Goal: Check status: Check status

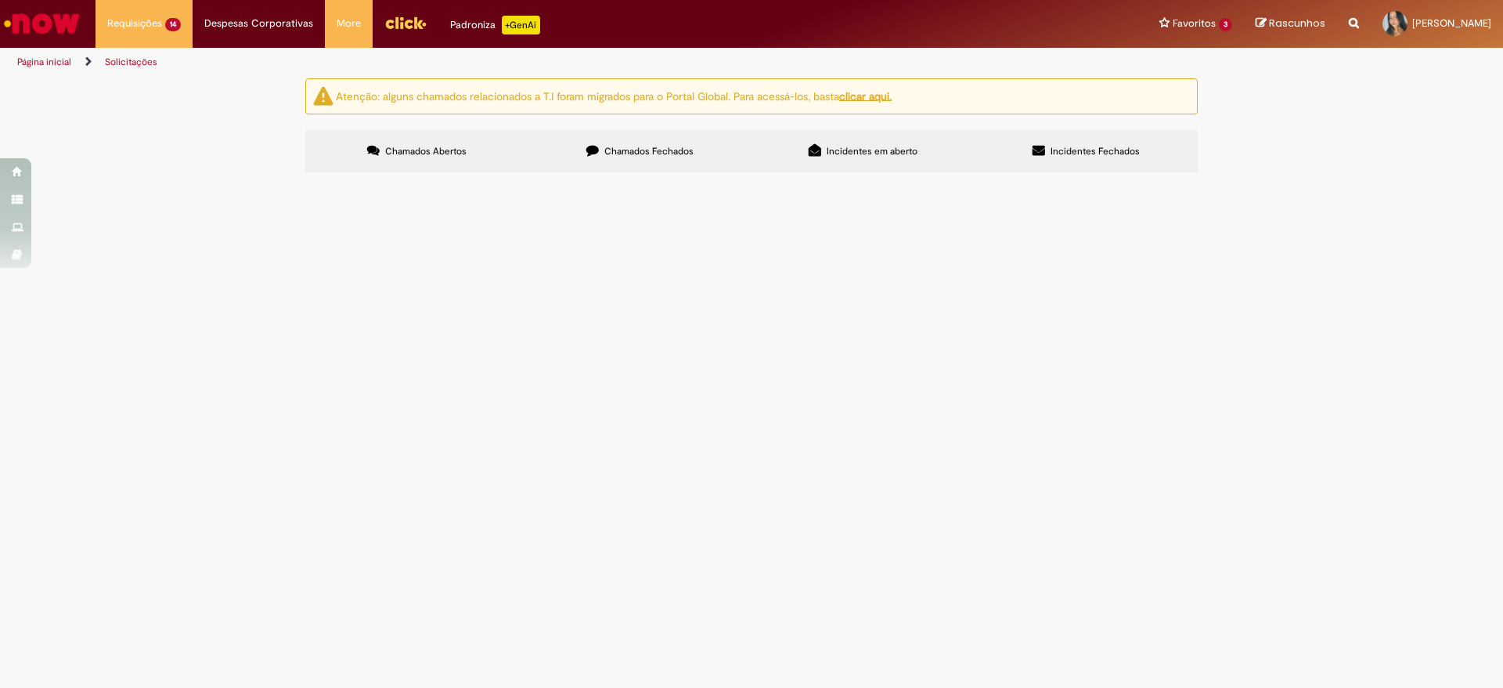
scroll to position [53, 0]
drag, startPoint x: 320, startPoint y: 360, endPoint x: 188, endPoint y: 590, distance: 264.9
click at [188, 177] on div "Atenção: alguns chamados relacionados a T.I foram migrados para o Portal Global…" at bounding box center [751, 127] width 1503 height 99
click at [168, 177] on div "Atenção: alguns chamados relacionados a T.I foram migrados para o Portal Global…" at bounding box center [751, 127] width 1503 height 99
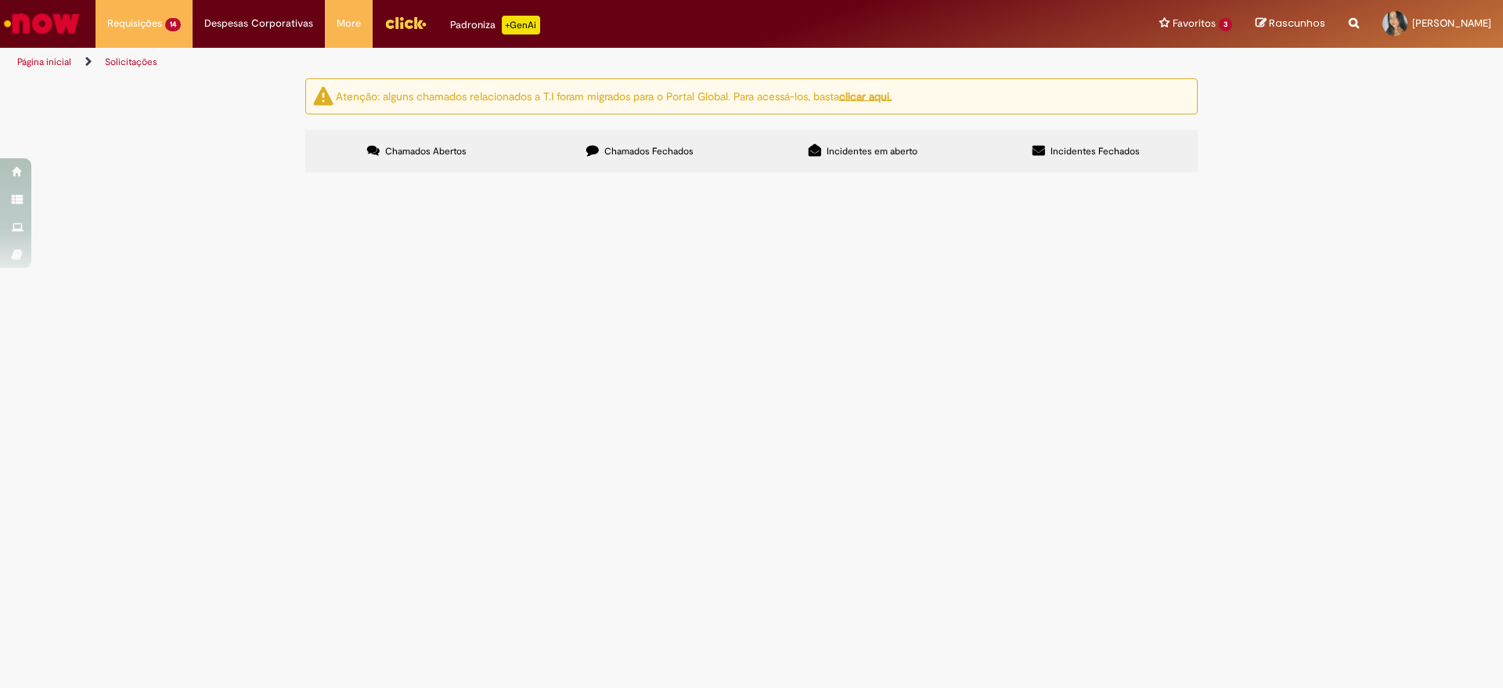
drag, startPoint x: 365, startPoint y: 394, endPoint x: 309, endPoint y: 407, distance: 57.9
click at [0, 0] on section "Itens solicitados Exportar como PDF Exportar como Excel Exportar como CSV Itens…" at bounding box center [0, 0] width 0 height 0
drag, startPoint x: 316, startPoint y: 395, endPoint x: 365, endPoint y: 395, distance: 48.6
click at [0, 0] on td "R13543232" at bounding box center [0, 0] width 0 height 0
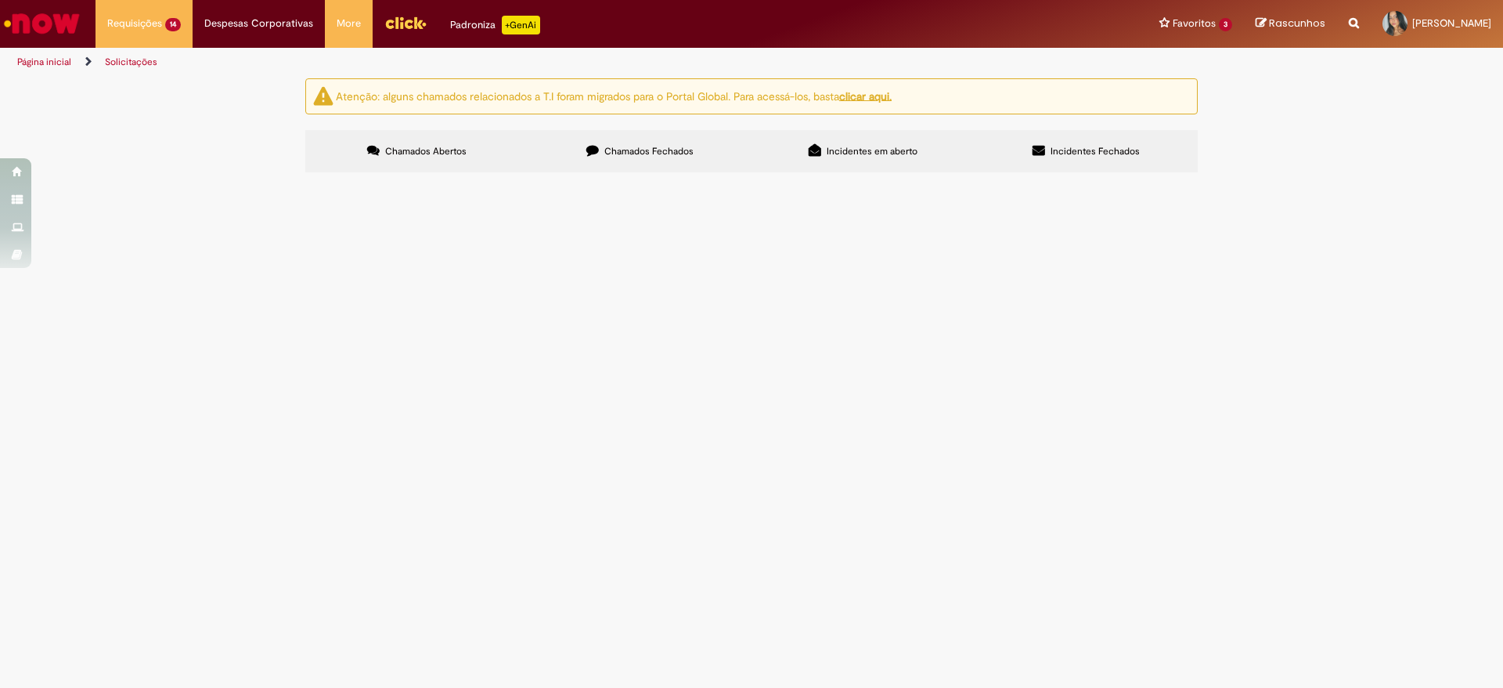
copy span "R13543232"
drag, startPoint x: 320, startPoint y: 420, endPoint x: 362, endPoint y: 423, distance: 41.6
click at [0, 0] on td "R13543228" at bounding box center [0, 0] width 0 height 0
copy span "R13543228"
click at [187, 177] on div "Atenção: alguns chamados relacionados a T.I foram migrados para o Portal Global…" at bounding box center [751, 127] width 1503 height 99
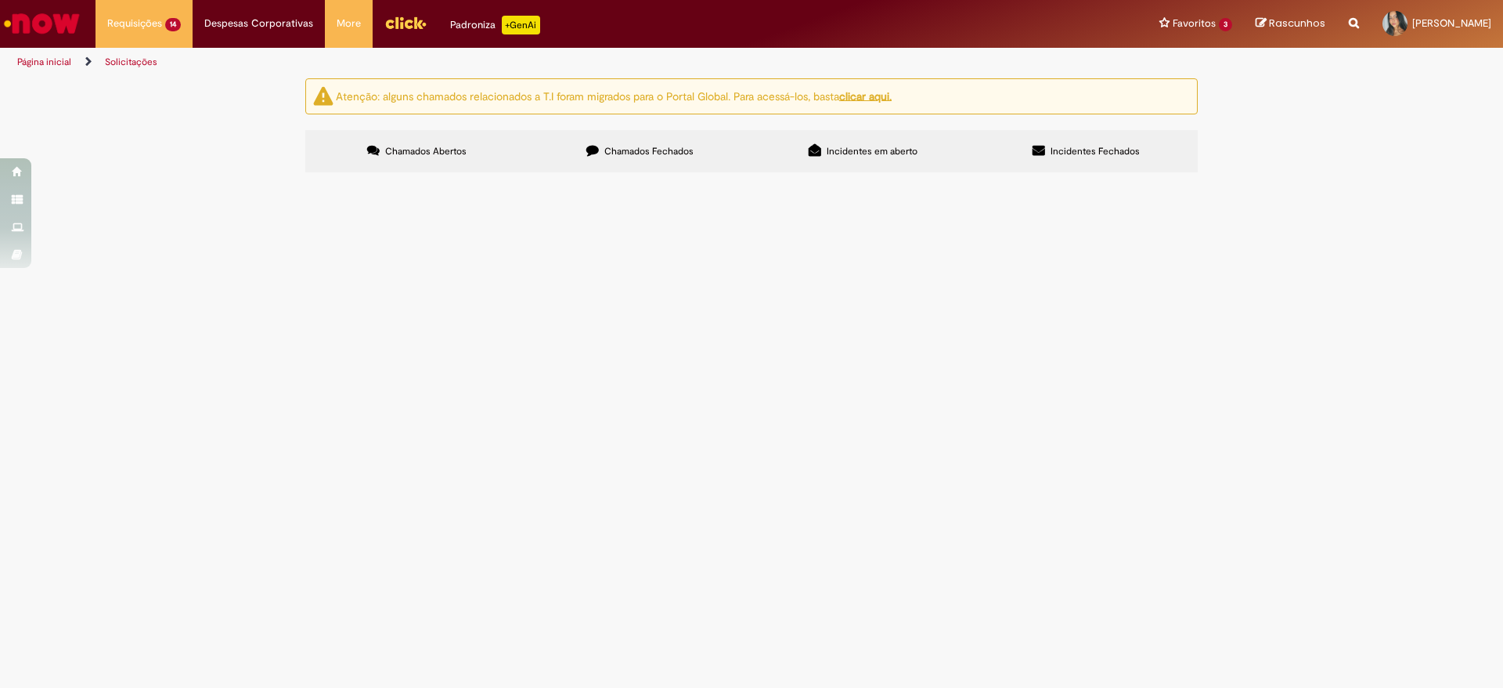
drag, startPoint x: 359, startPoint y: 399, endPoint x: 313, endPoint y: 403, distance: 46.4
click at [0, 0] on td "R13543232" at bounding box center [0, 0] width 0 height 0
copy span "R13543232"
drag, startPoint x: 363, startPoint y: 425, endPoint x: 323, endPoint y: 433, distance: 40.7
click at [0, 0] on td "R13543228" at bounding box center [0, 0] width 0 height 0
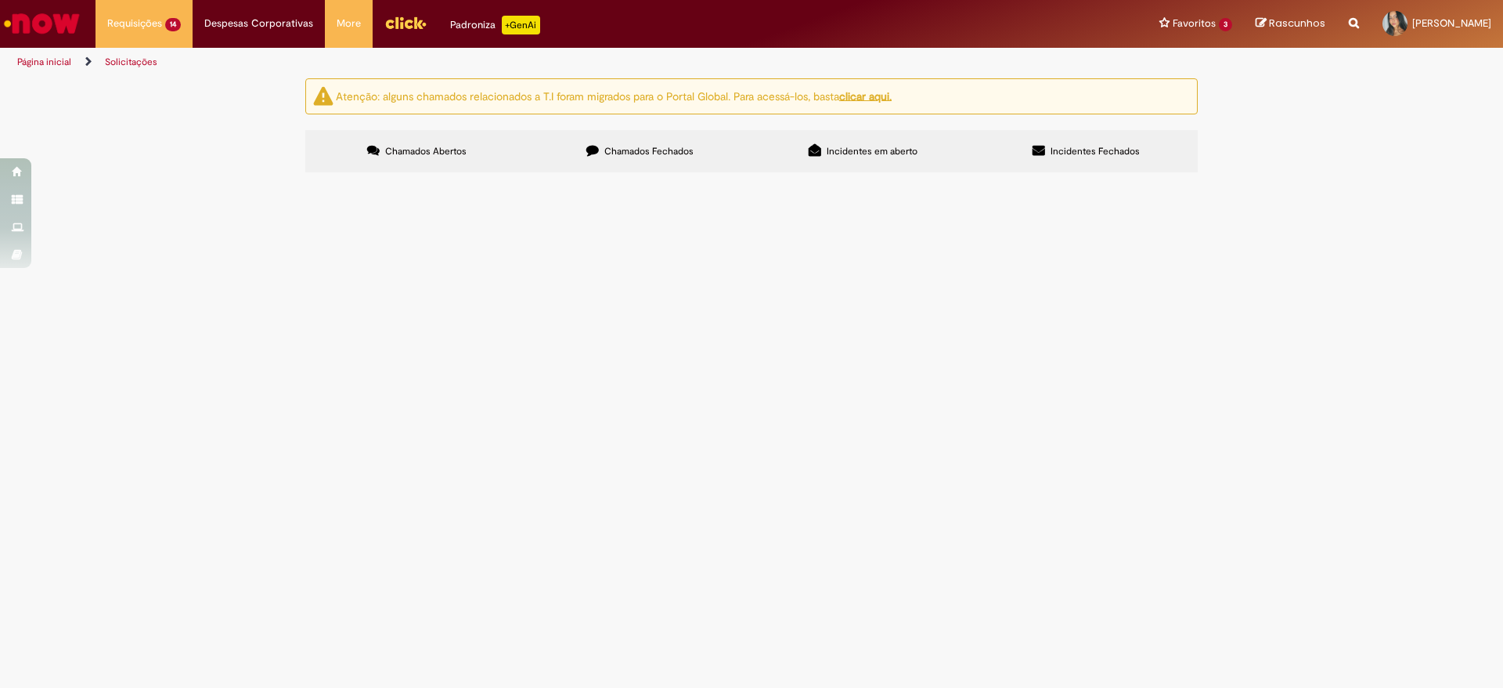
copy span "R13543228"
drag, startPoint x: 367, startPoint y: 457, endPoint x: 316, endPoint y: 465, distance: 52.4
click at [0, 0] on td "R13543227" at bounding box center [0, 0] width 0 height 0
copy span "R13543227"
drag, startPoint x: 283, startPoint y: 478, endPoint x: 310, endPoint y: 478, distance: 26.6
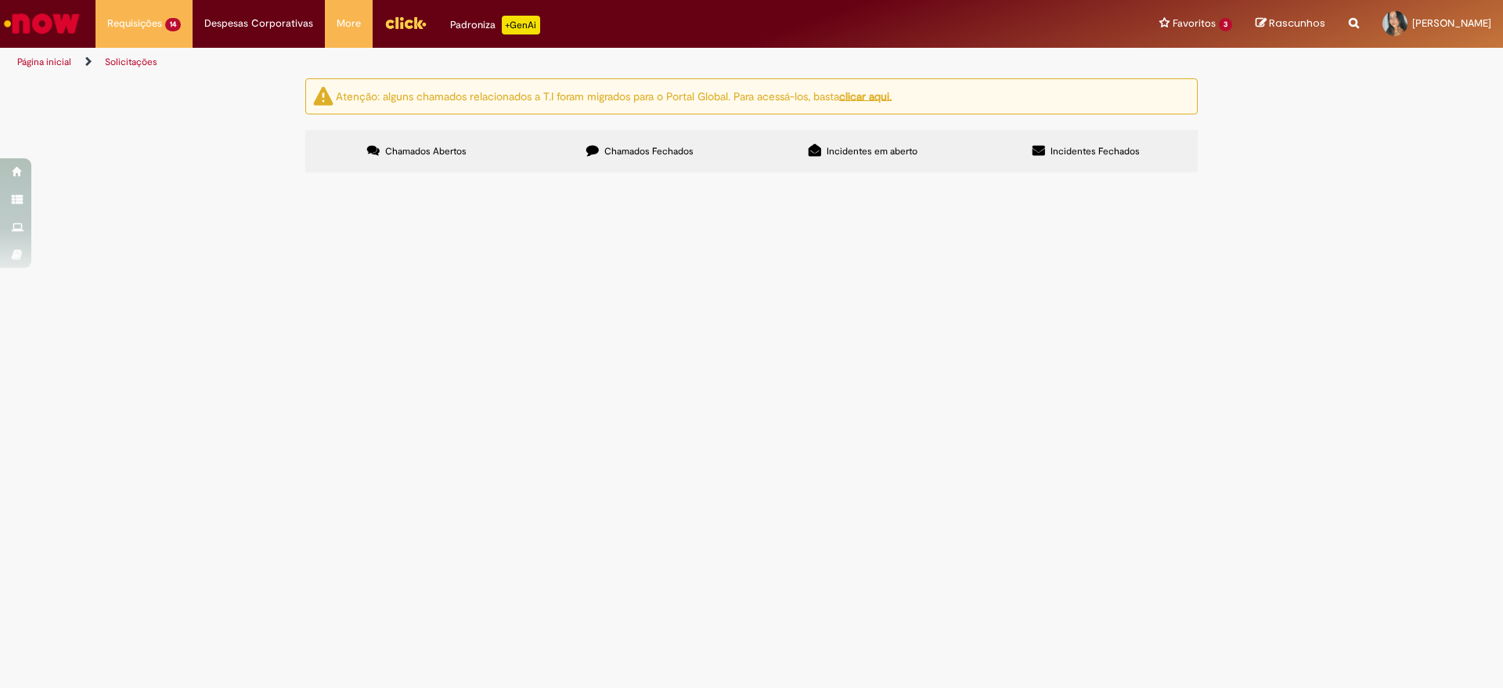
click at [294, 177] on div "Atenção: alguns chamados relacionados a T.I foram migrados para o Portal Global…" at bounding box center [751, 127] width 1503 height 99
drag, startPoint x: 366, startPoint y: 482, endPoint x: 313, endPoint y: 482, distance: 53.2
click at [0, 0] on td "R13542768" at bounding box center [0, 0] width 0 height 0
copy span "R13542768"
drag, startPoint x: 365, startPoint y: 507, endPoint x: 314, endPoint y: 518, distance: 52.1
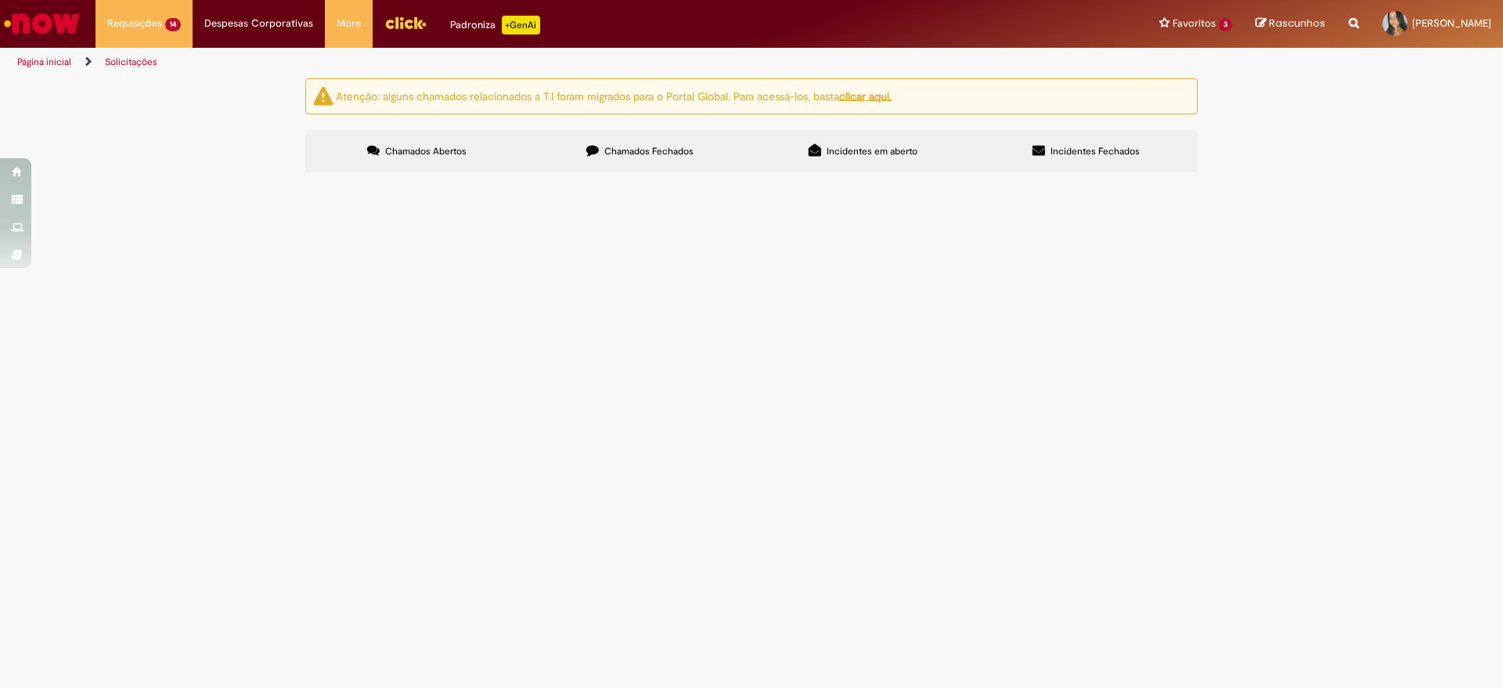
click at [0, 0] on td "R13542585" at bounding box center [0, 0] width 0 height 0
copy span "R13542585"
copy span "R13506264"
drag, startPoint x: 364, startPoint y: 540, endPoint x: 316, endPoint y: 540, distance: 48.6
click at [0, 0] on td "R13506264" at bounding box center [0, 0] width 0 height 0
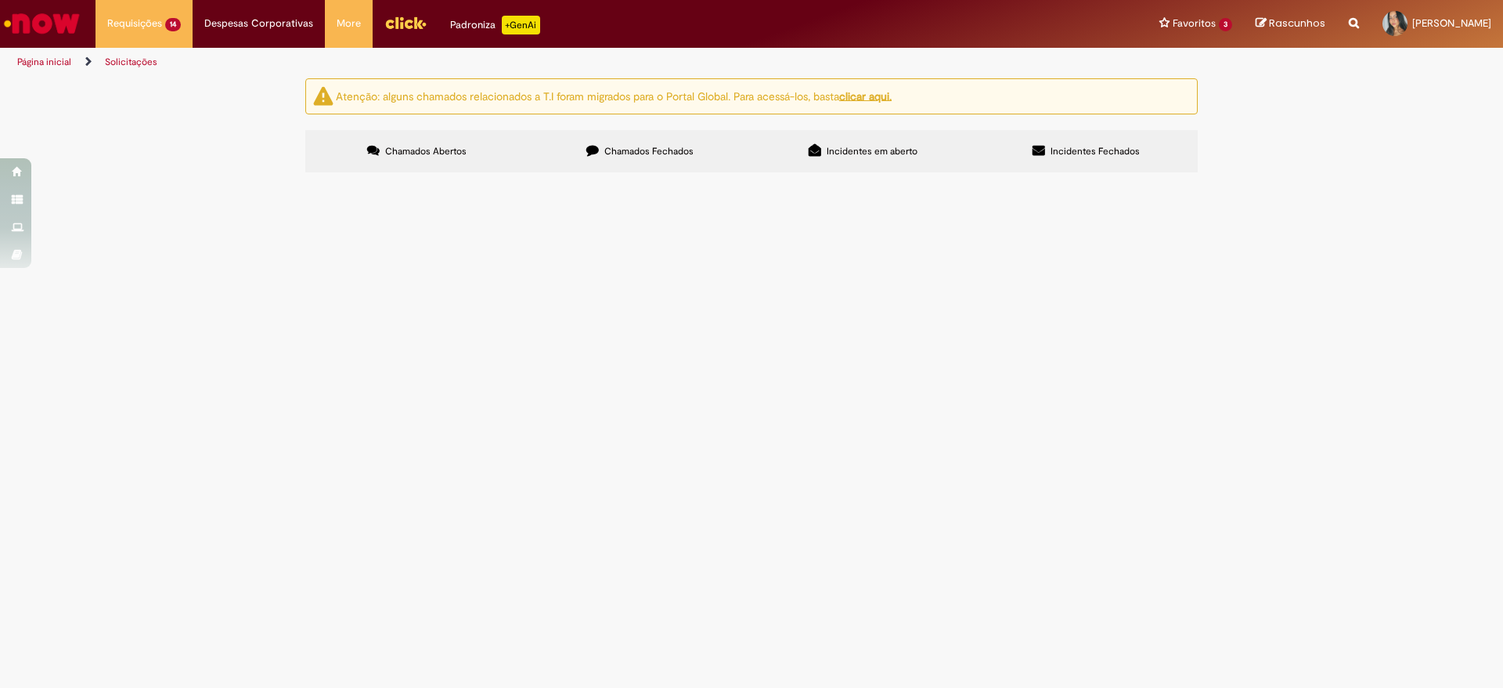
drag, startPoint x: 269, startPoint y: 552, endPoint x: 330, endPoint y: 552, distance: 60.3
click at [269, 177] on div "Atenção: alguns chamados relacionados a T.I foram migrados para o Portal Global…" at bounding box center [751, 127] width 1503 height 99
drag, startPoint x: 359, startPoint y: 565, endPoint x: 306, endPoint y: 565, distance: 52.5
click at [0, 0] on section "Itens solicitados Exportar como PDF Exportar como Excel Exportar como CSV Itens…" at bounding box center [0, 0] width 0 height 0
click at [0, 0] on td "R13452513" at bounding box center [0, 0] width 0 height 0
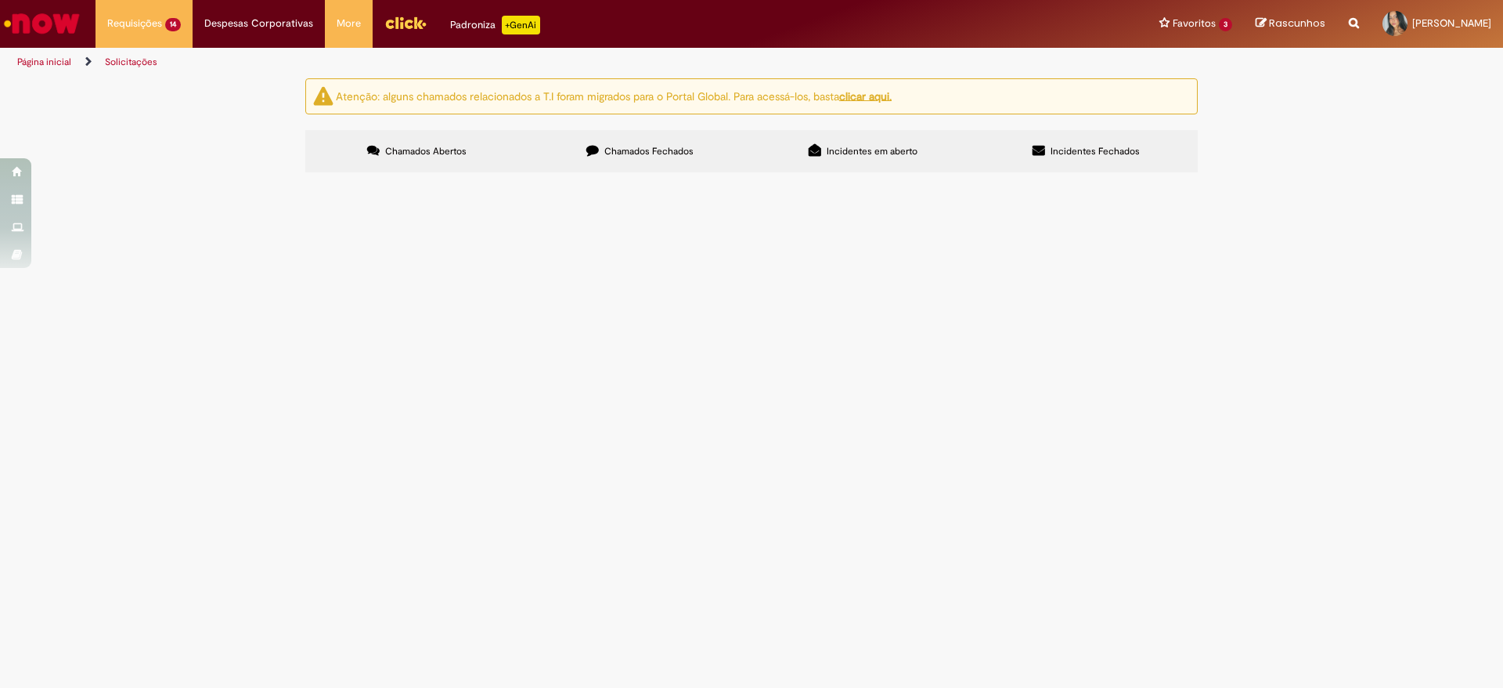
click at [0, 0] on section "Itens solicitados Exportar como PDF Exportar como Excel Exportar como CSV Itens…" at bounding box center [0, 0] width 0 height 0
drag, startPoint x: 362, startPoint y: 569, endPoint x: 316, endPoint y: 572, distance: 45.5
click at [0, 0] on td "R13452513" at bounding box center [0, 0] width 0 height 0
copy span "R13452513"
drag, startPoint x: 367, startPoint y: 592, endPoint x: 311, endPoint y: 605, distance: 57.9
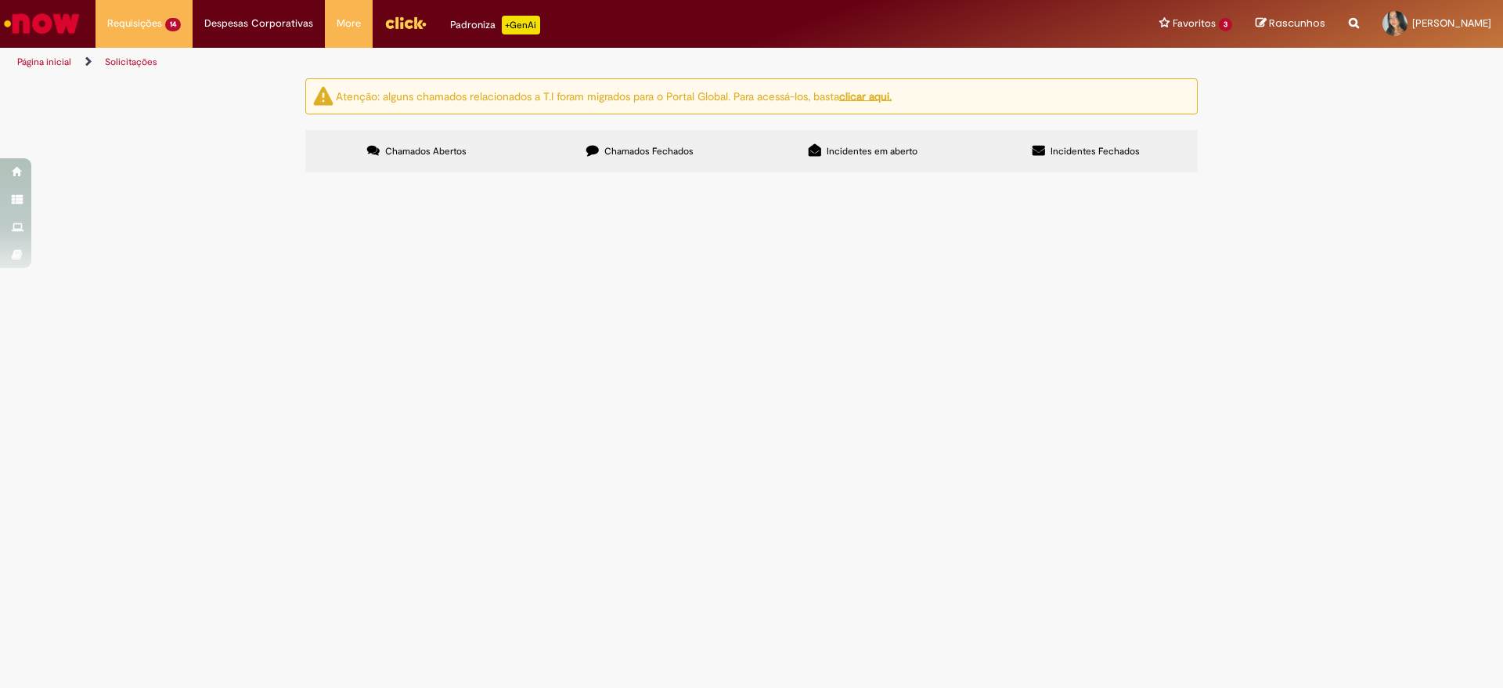
click at [0, 0] on section "Itens solicitados Exportar como PDF Exportar como Excel Exportar como CSV Itens…" at bounding box center [0, 0] width 0 height 0
drag, startPoint x: 269, startPoint y: 605, endPoint x: 315, endPoint y: 595, distance: 47.1
click at [269, 177] on div "Atenção: alguns chamados relacionados a T.I foram migrados para o Portal Global…" at bounding box center [751, 127] width 1503 height 99
click at [240, 177] on div "Atenção: alguns chamados relacionados a T.I foram migrados para o Portal Global…" at bounding box center [751, 127] width 1503 height 99
click at [245, 177] on div "Atenção: alguns chamados relacionados a T.I foram migrados para o Portal Global…" at bounding box center [751, 127] width 1503 height 99
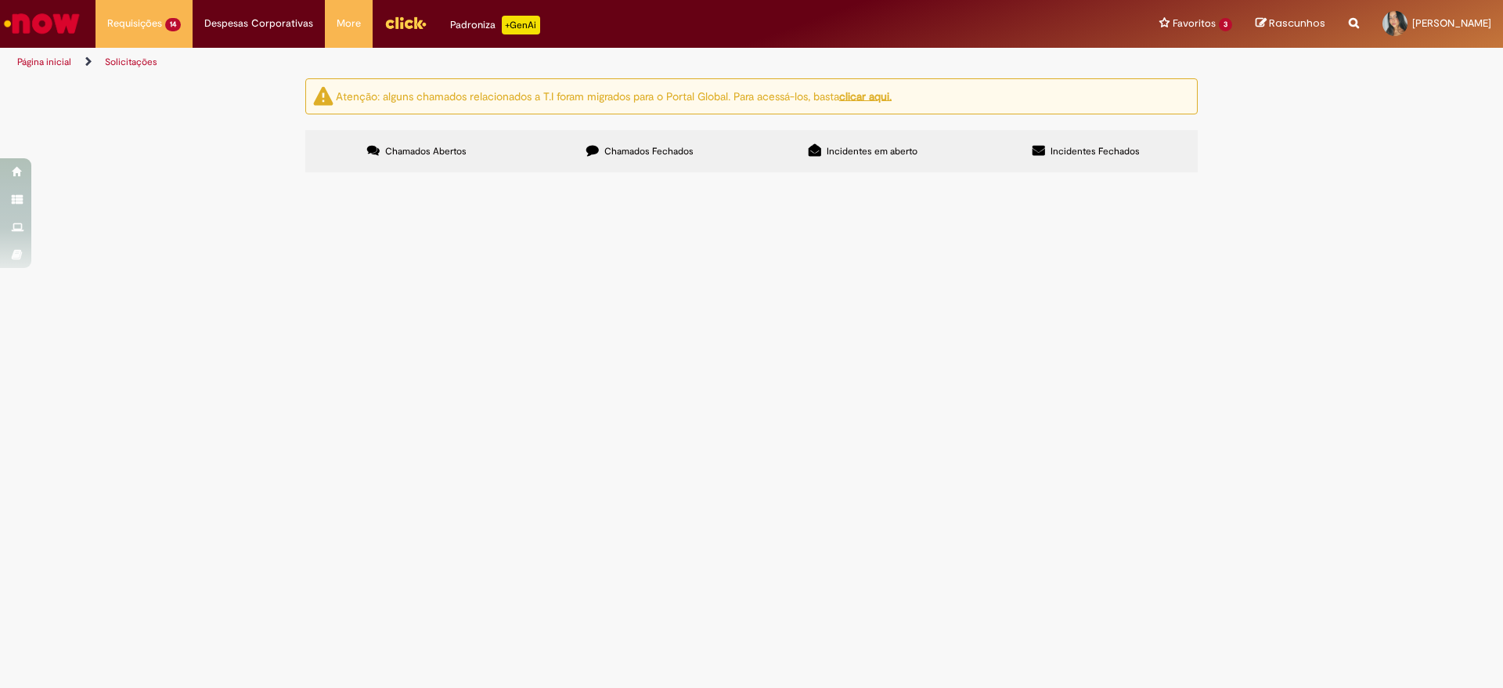
click at [254, 177] on div "Atenção: alguns chamados relacionados a T.I foram migrados para o Portal Global…" at bounding box center [751, 127] width 1503 height 99
click at [0, 0] on span "R13452512" at bounding box center [0, 0] width 0 height 0
drag, startPoint x: 367, startPoint y: 601, endPoint x: 316, endPoint y: 601, distance: 51.7
click at [0, 0] on td "R13452512" at bounding box center [0, 0] width 0 height 0
copy span "R13452512"
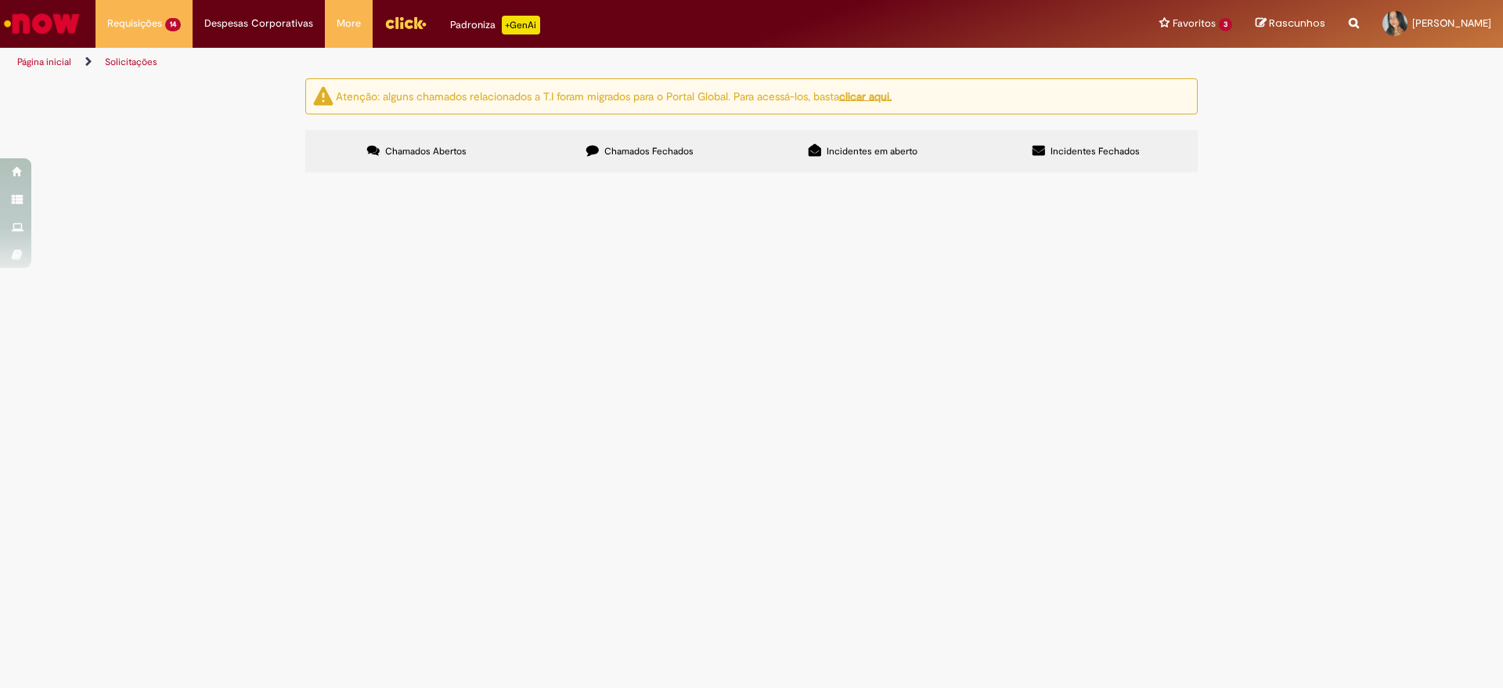
click at [0, 0] on input "Pesquisar" at bounding box center [0, 0] width 0 height 0
paste input "*********"
type input "*********"
click at [0, 0] on span "Pesquisar" at bounding box center [0, 0] width 0 height 0
click at [0, 0] on span "Pagamento de utilidades por exceção" at bounding box center [0, 0] width 0 height 0
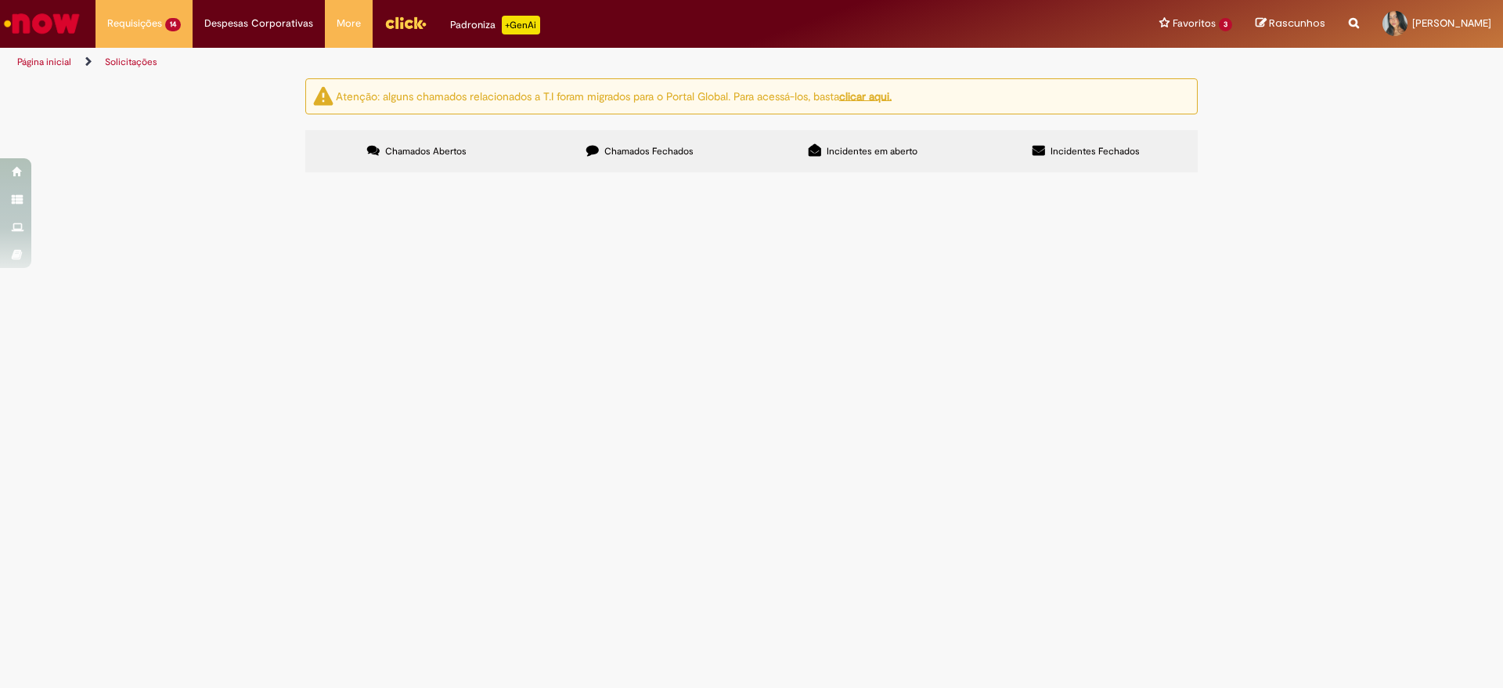
click at [0, 0] on span "Pagamento de utilidades por exceção" at bounding box center [0, 0] width 0 height 0
click at [570, 282] on main "Solicitações Atenção: alguns chamados relacionados a T.I foram migrados para o …" at bounding box center [751, 383] width 1503 height 610
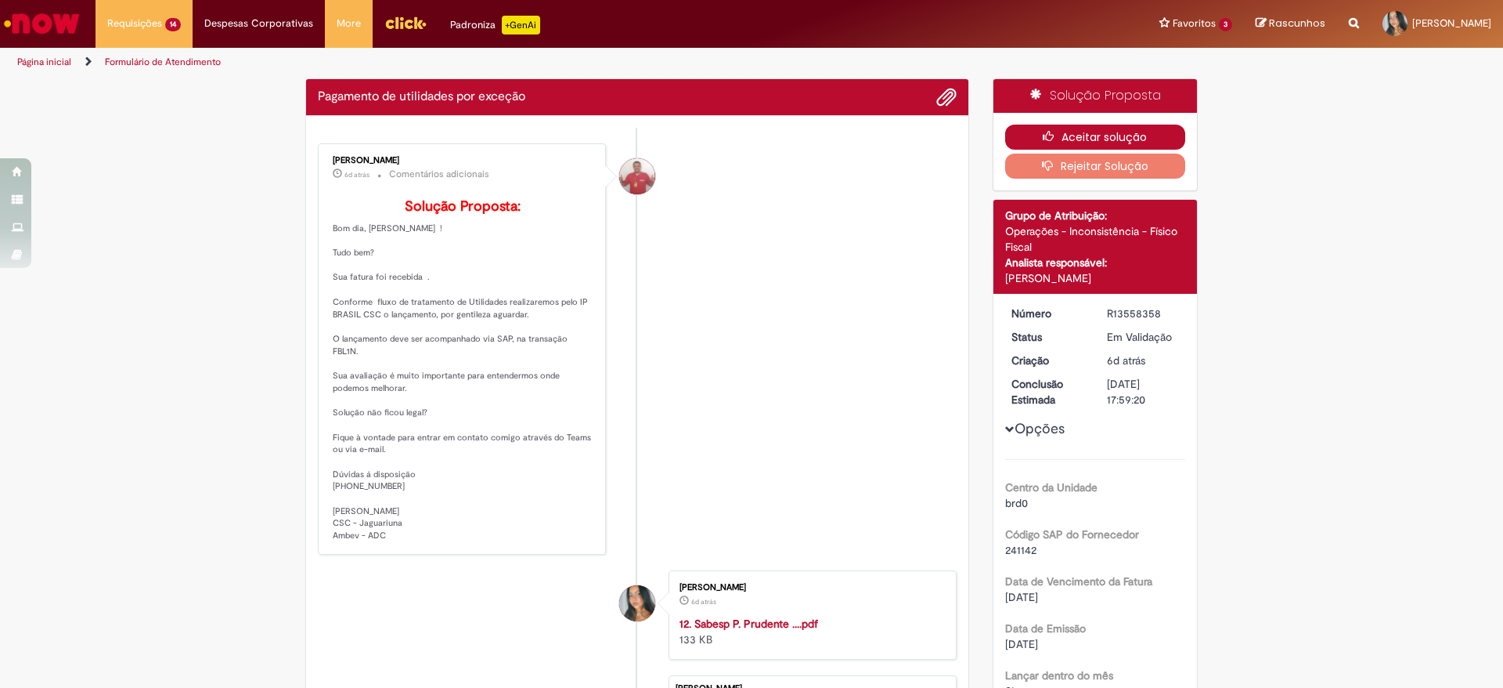
click at [1124, 131] on button "Aceitar solução" at bounding box center [1095, 137] width 181 height 25
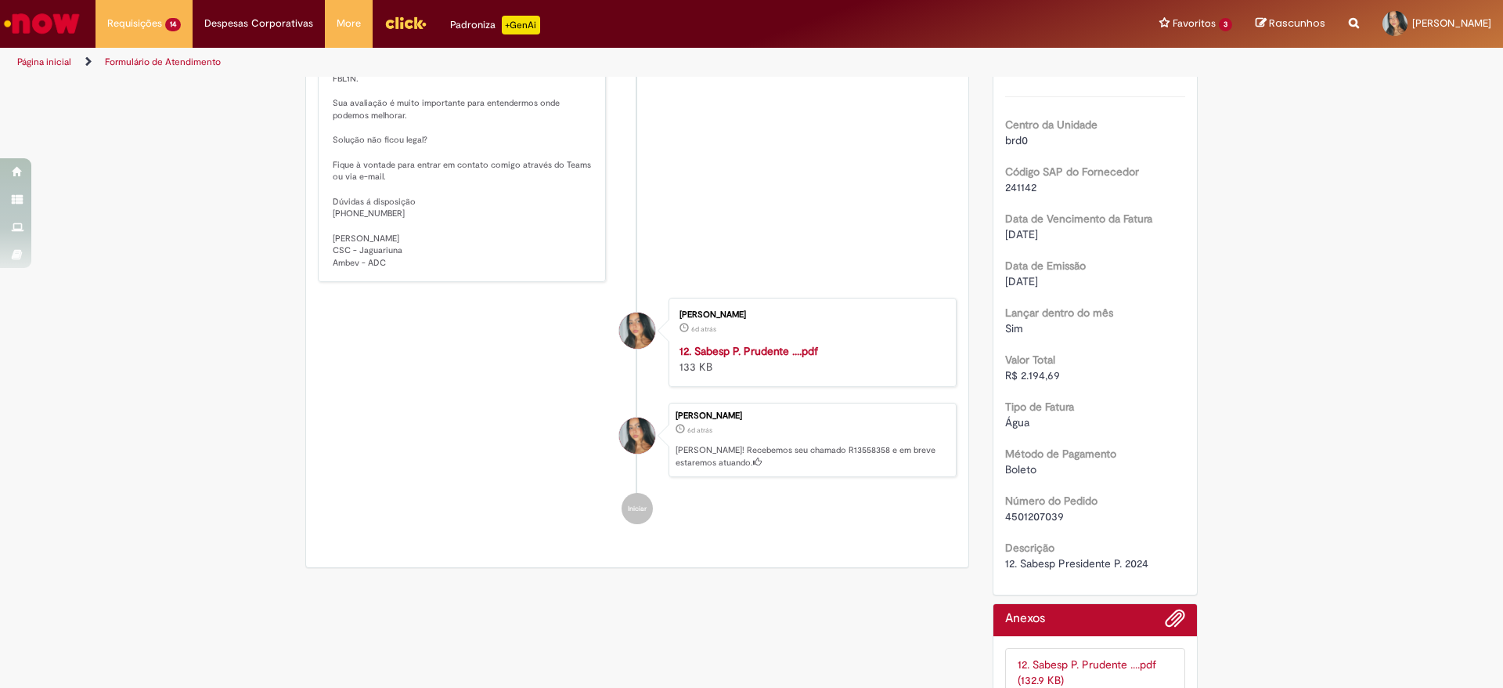
scroll to position [371, 0]
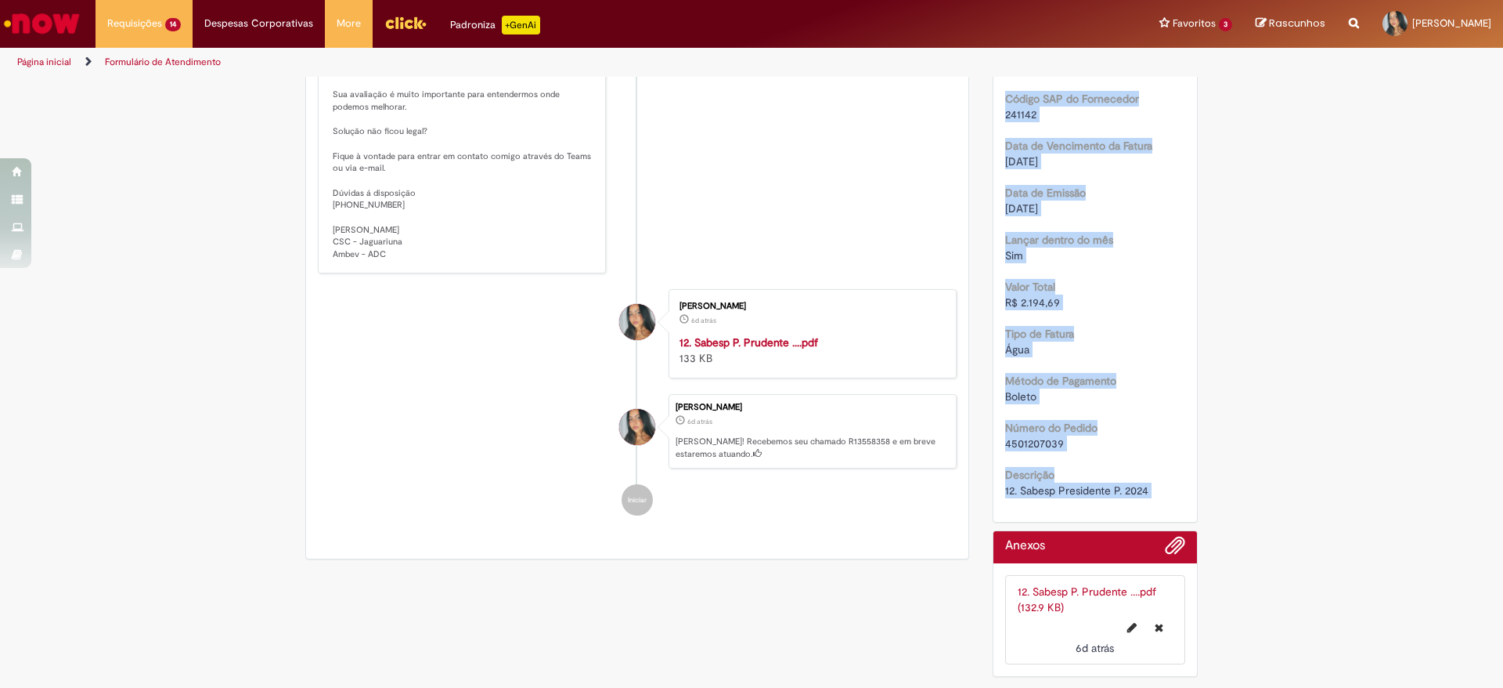
click at [1068, 348] on div "Água" at bounding box center [1095, 349] width 181 height 16
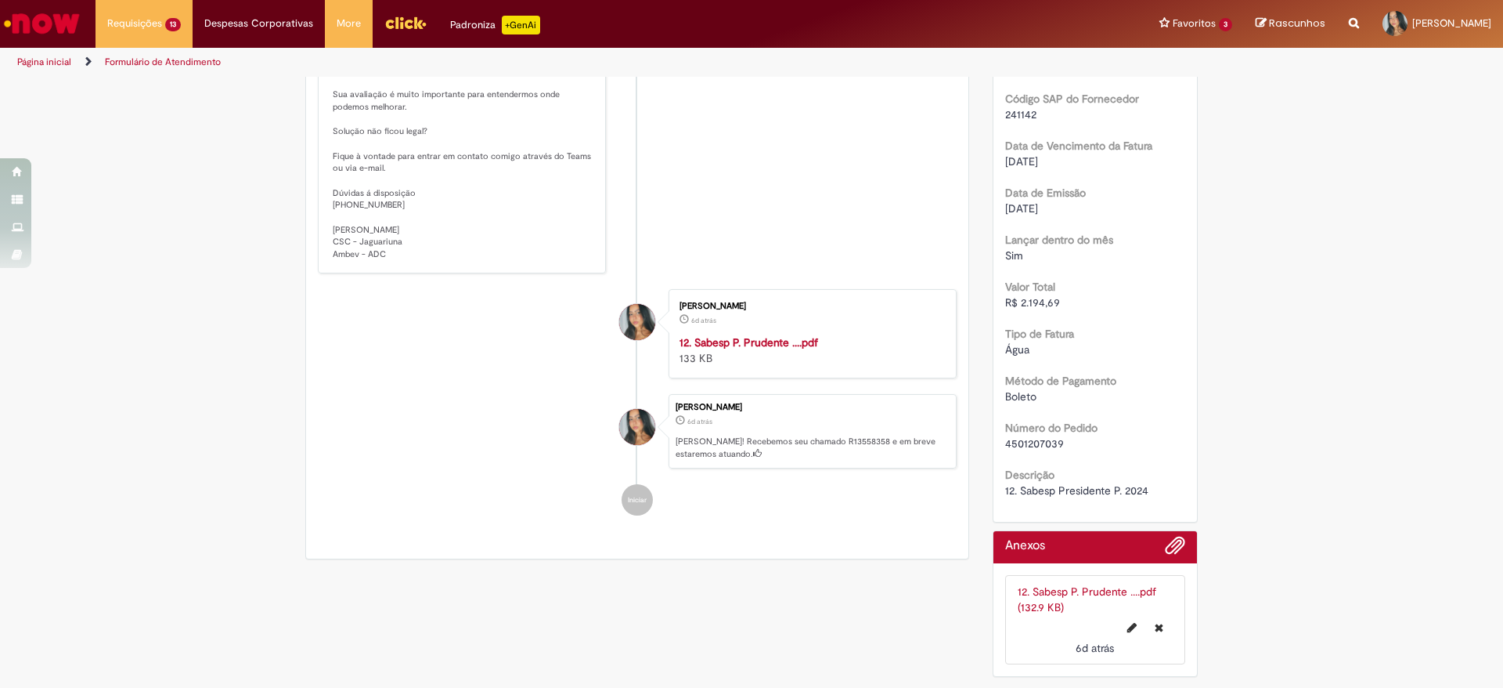
click at [1005, 309] on span "R$ 2.194,69" at bounding box center [1032, 302] width 55 height 14
click at [1023, 306] on span "R$ 2.194,69" at bounding box center [1032, 302] width 55 height 14
click at [1012, 305] on span "R$ 2.194,69" at bounding box center [1032, 302] width 55 height 14
click at [1056, 307] on div "R$ 2.194,69" at bounding box center [1095, 302] width 181 height 16
drag, startPoint x: 1052, startPoint y: 305, endPoint x: 1004, endPoint y: 307, distance: 48.6
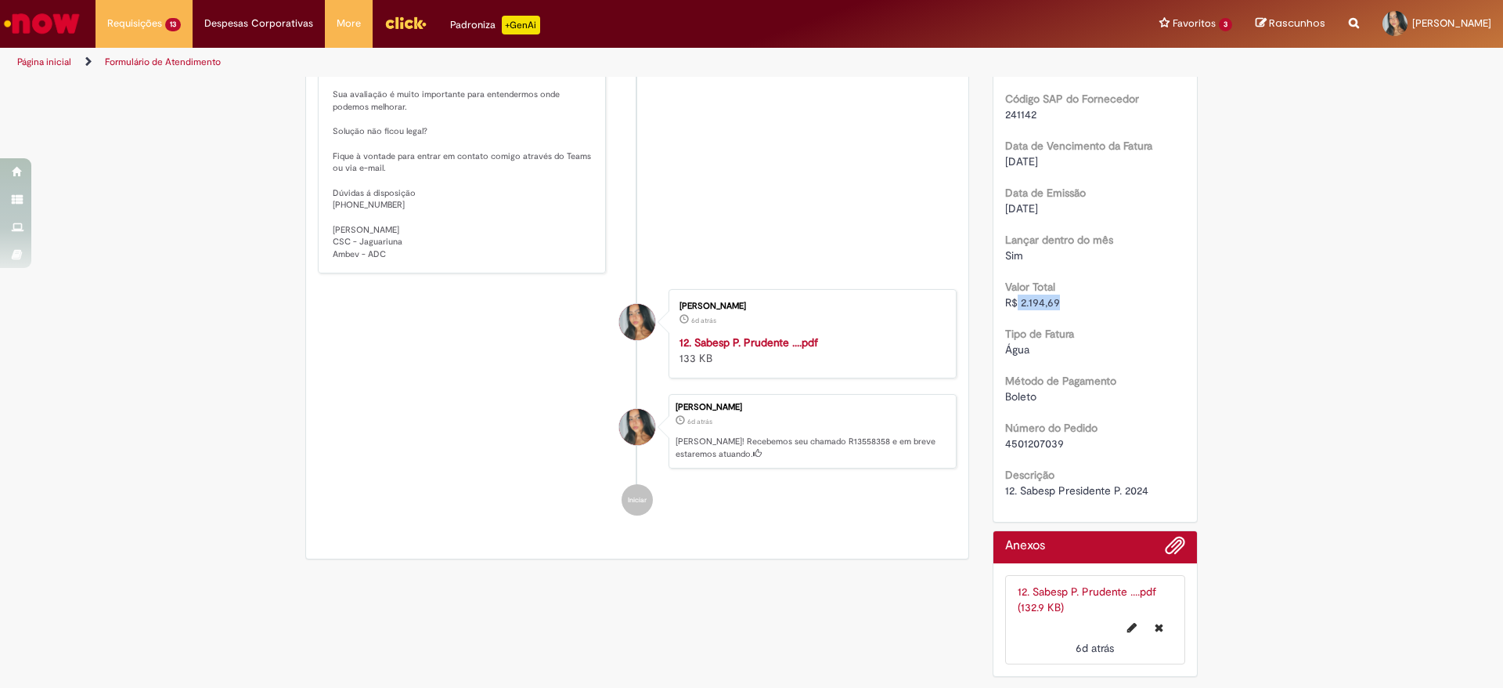
click at [1009, 309] on div "R$ 2.194,69" at bounding box center [1095, 302] width 181 height 16
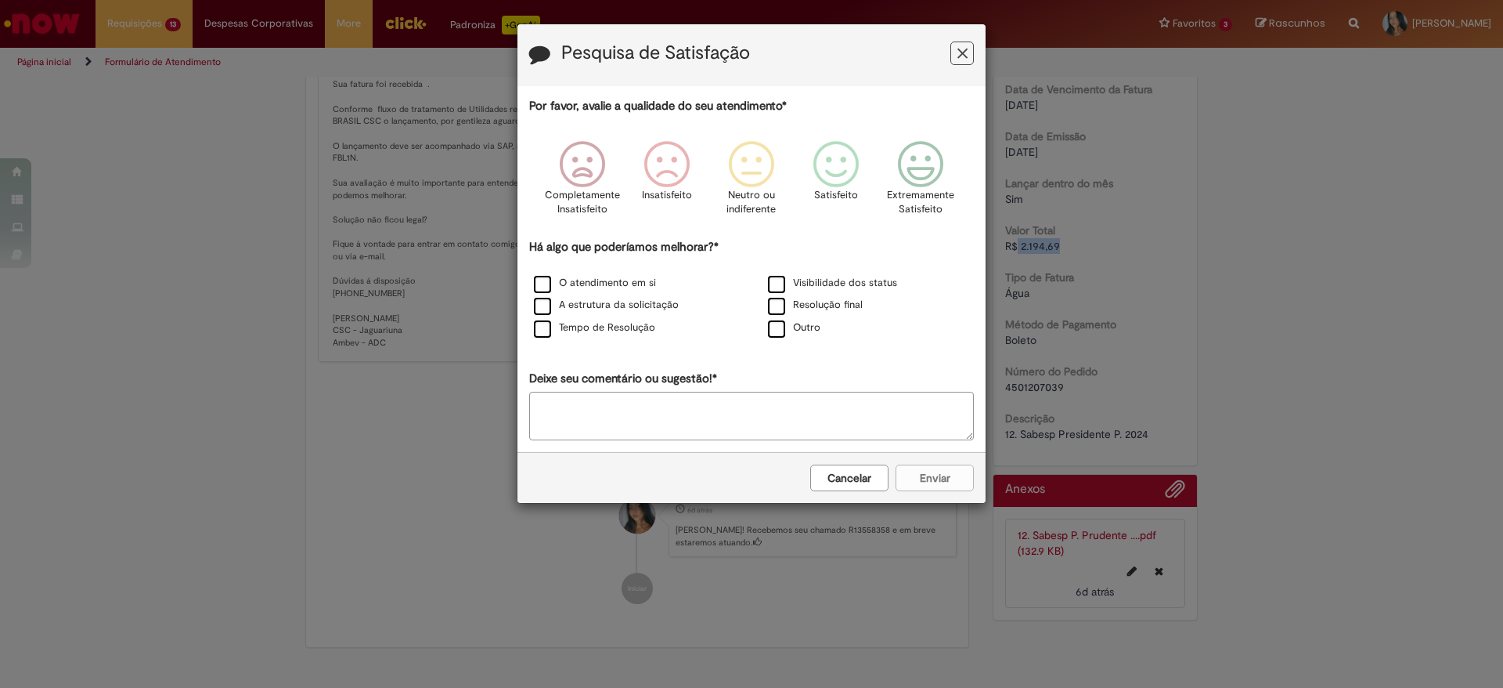
click at [958, 49] on icon "Feedback" at bounding box center [963, 53] width 10 height 16
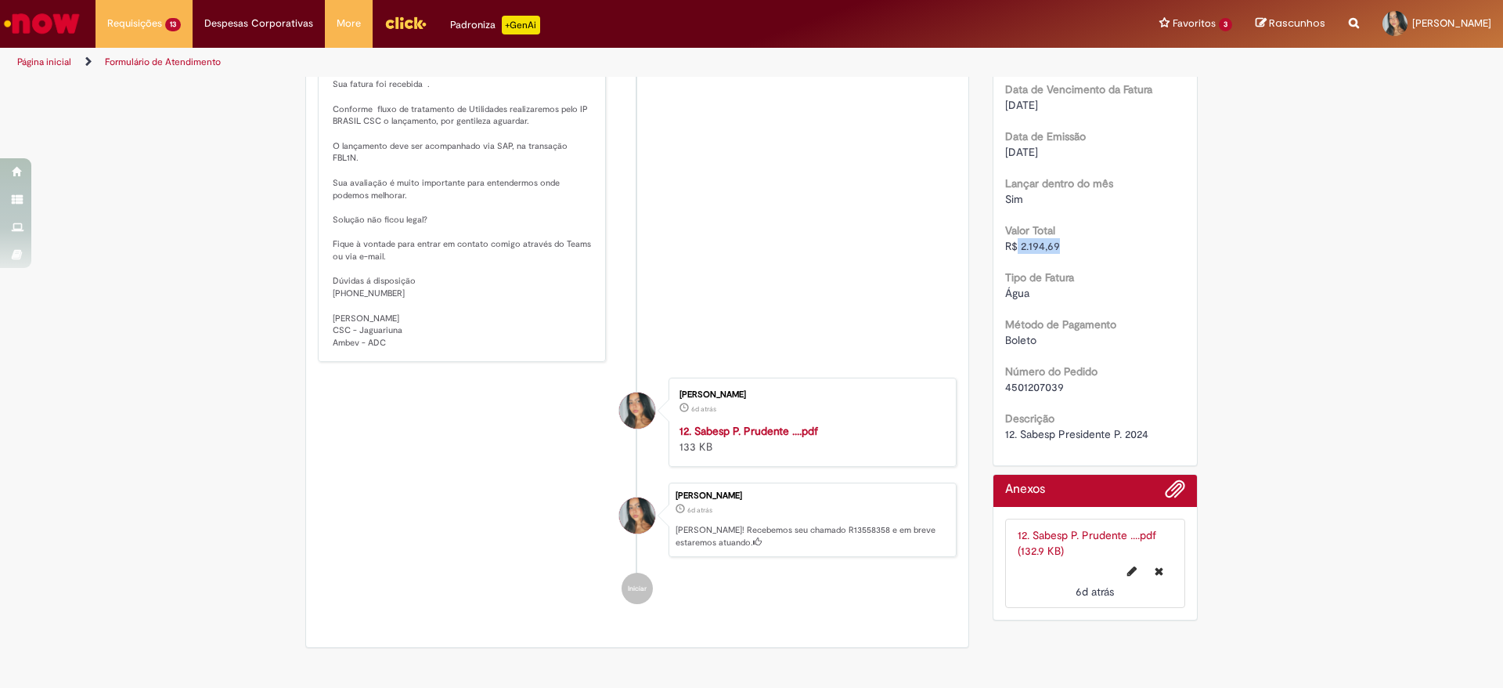
scroll to position [0, 0]
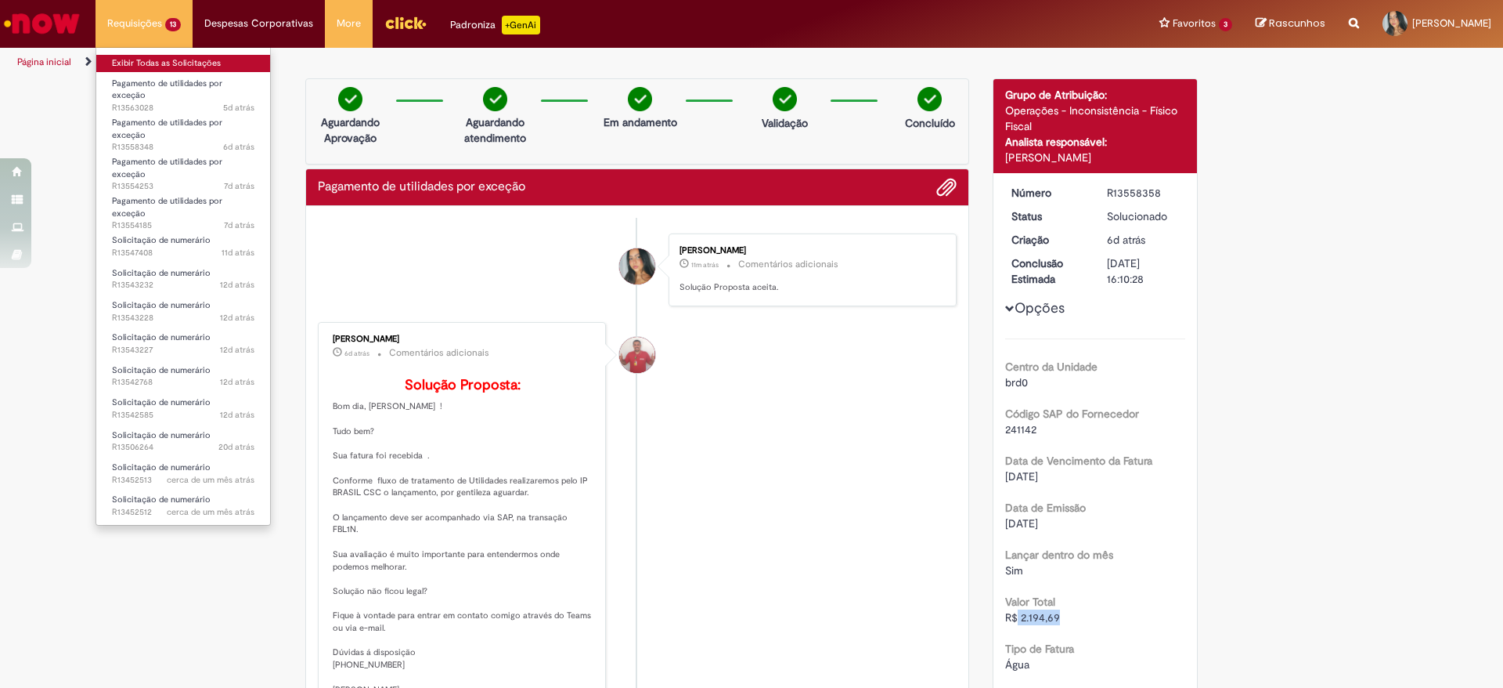
click at [178, 64] on link "Exibir Todas as Solicitações" at bounding box center [183, 63] width 174 height 17
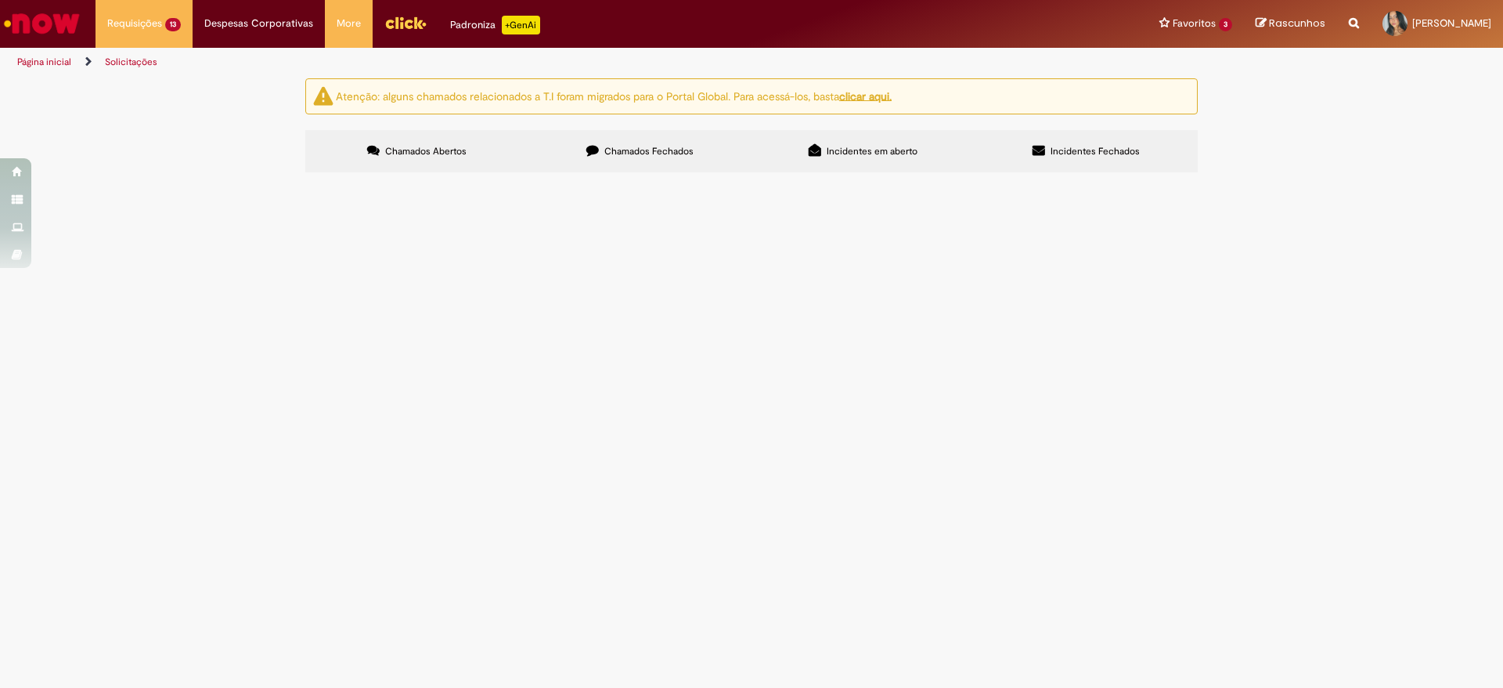
scroll to position [24, 0]
